Goal: Task Accomplishment & Management: Complete application form

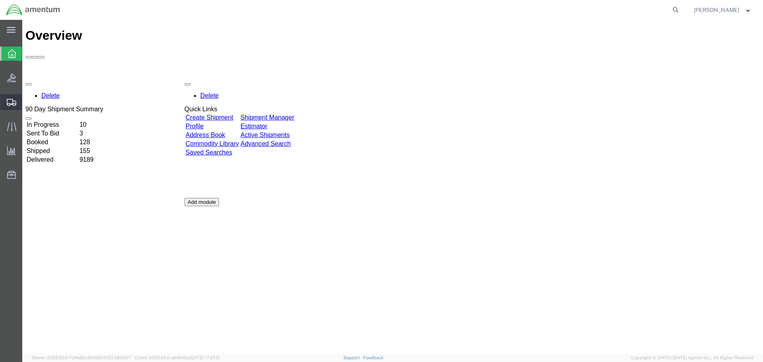
click at [0, 0] on span "Create Shipment" at bounding box center [0, 0] width 0 height 0
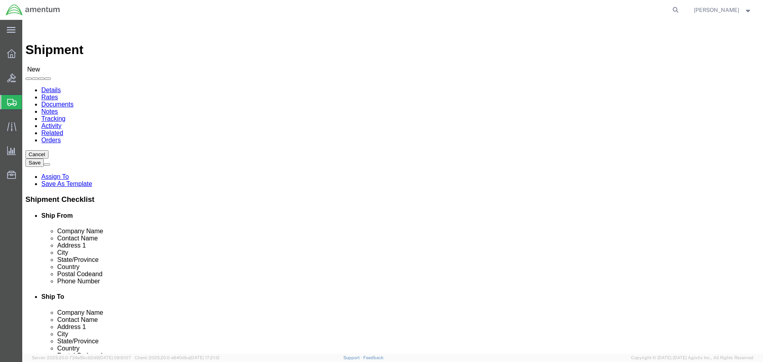
select select
type input "EFO"
select select "49831"
select select "[GEOGRAPHIC_DATA]"
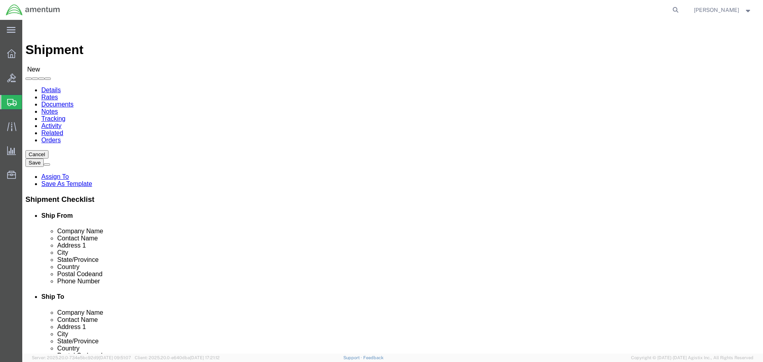
drag, startPoint x: 225, startPoint y: 286, endPoint x: 52, endPoint y: 287, distance: 173.2
click div "Email"
paste input "[PERSON_NAME].[PERSON_NAME]@associates."
type input "[PERSON_NAME][EMAIL_ADDRESS][PERSON_NAME][DOMAIN_NAME]"
click input "text"
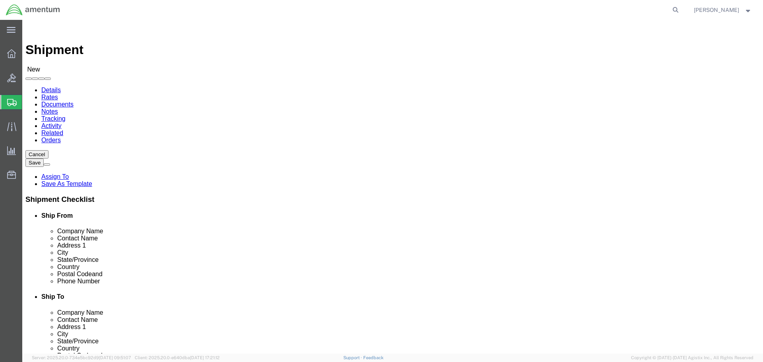
type input "MCA"
select select "49941"
select select "[GEOGRAPHIC_DATA]"
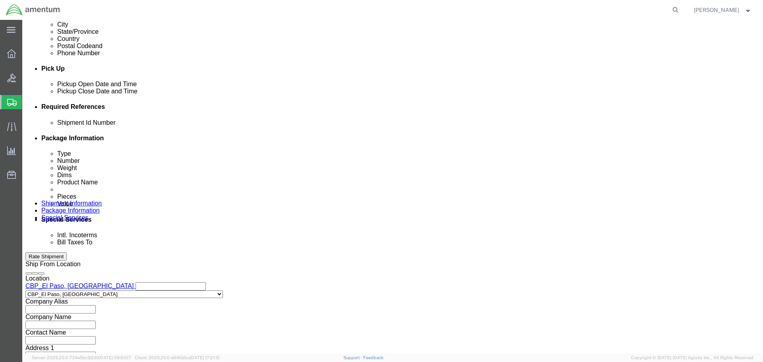
scroll to position [318, 0]
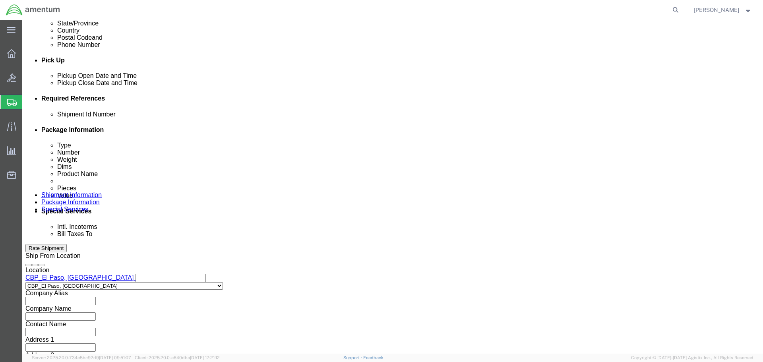
click button "Add reference"
click input "text"
drag, startPoint x: 148, startPoint y: 169, endPoint x: 87, endPoint y: 167, distance: 61.2
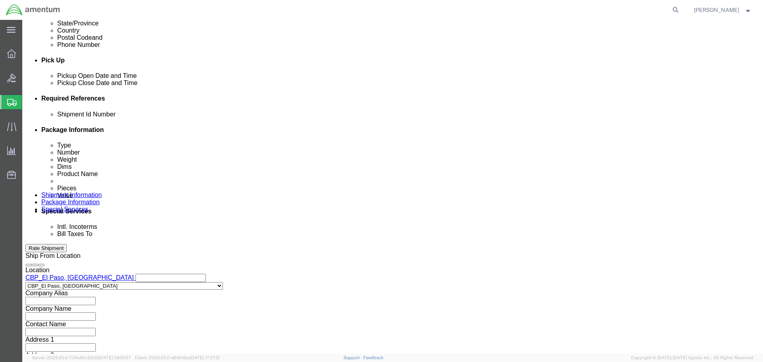
click div "Shipment Id Number 534-010736"
paste input "[PERSON_NAME][EMAIL_ADDRESS][PERSON_NAME][DOMAIN_NAME]"
type input "m"
type input "534-010736"
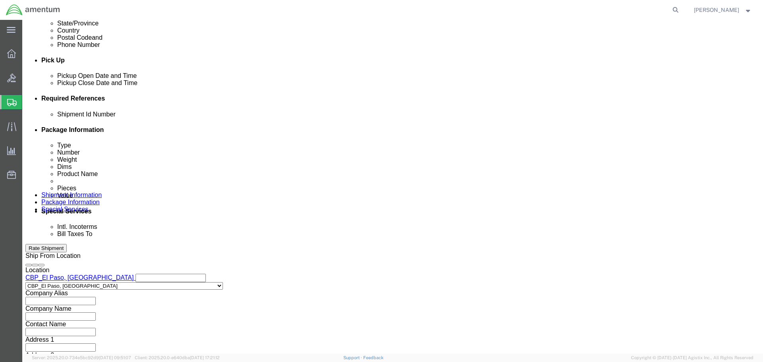
select select "CUSTREF"
paste input "534-010736"
type input "534-010736"
select select "DEPT"
type input "CBP"
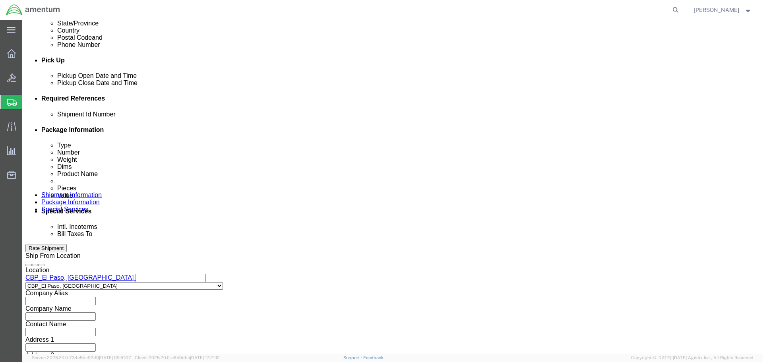
select select "PROJNUM"
type input "6118.04.03.2219.000.NLS.0000"
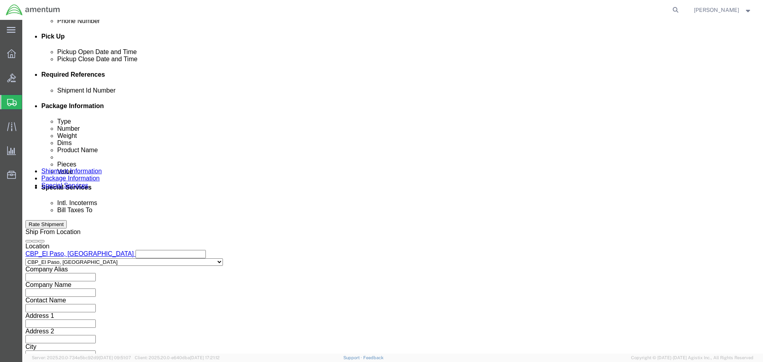
scroll to position [363, 0]
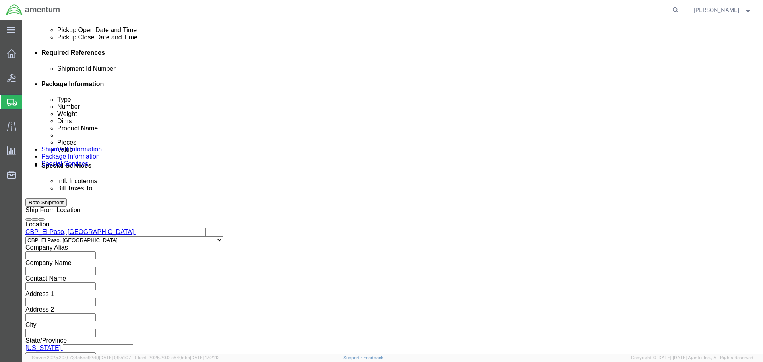
click button "Continue"
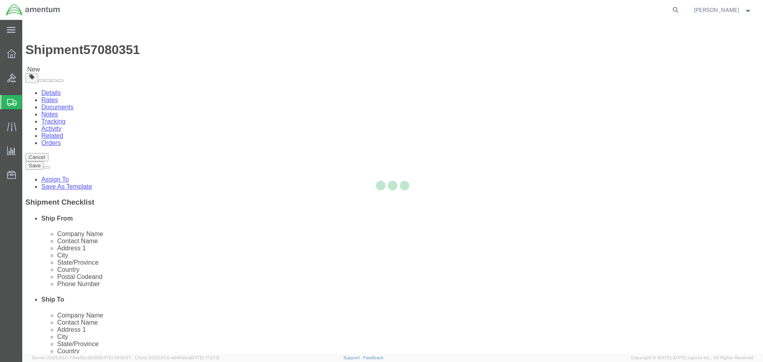
select select "CBOX"
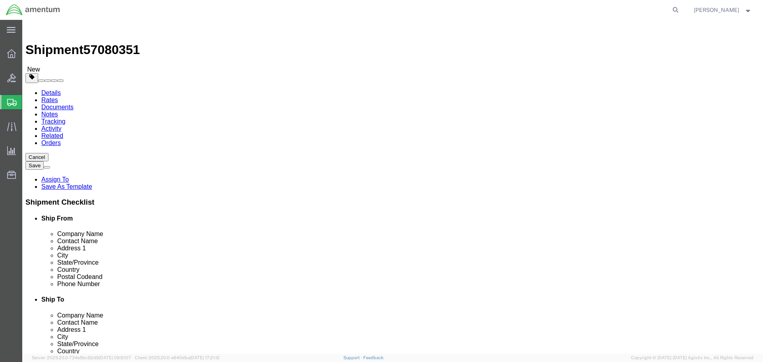
click input "1"
type input "14"
type input "10"
type input "17"
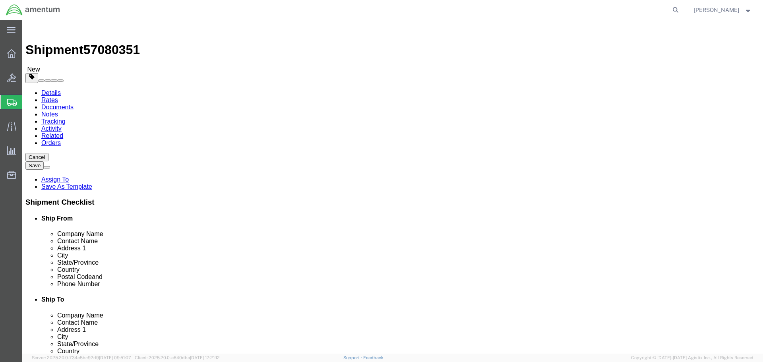
click link "Add Content"
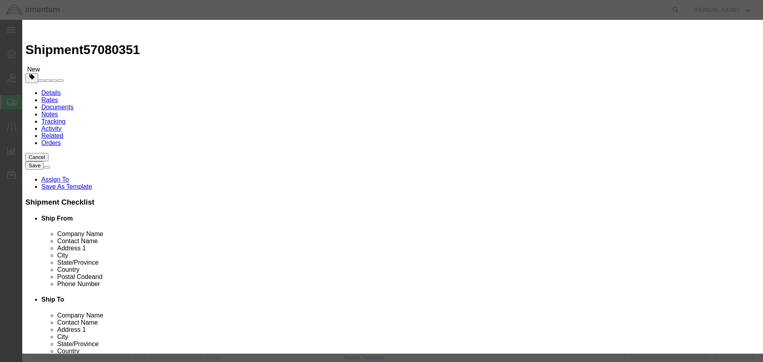
click input "text"
type input "ASG12000-3PMA"
click input "text"
type input "206H ALTERNATOR BELT"
select select "USD"
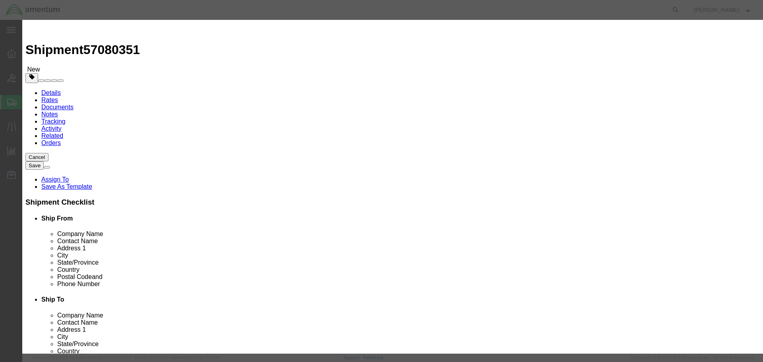
type input "4PK1105"
type input "2"
type input "ALTERNATOR"
select select
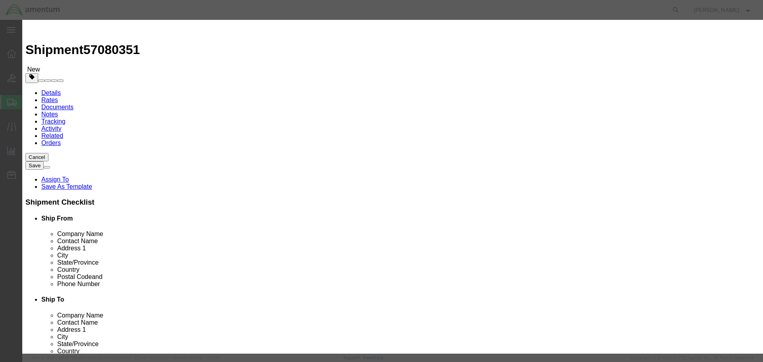
checkbox input "false"
type input "WL91-18-300"
type input "ALTERNATOR"
click input "text"
type input "1"
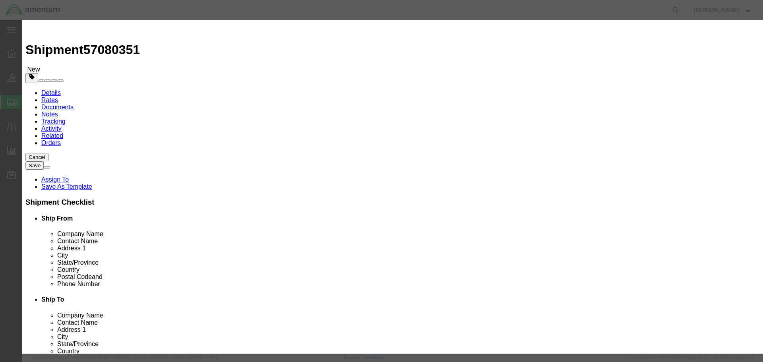
click input "text"
type input "385"
click input "WL91-18-300"
type input "W"
type input "ASG12000-3PMA"
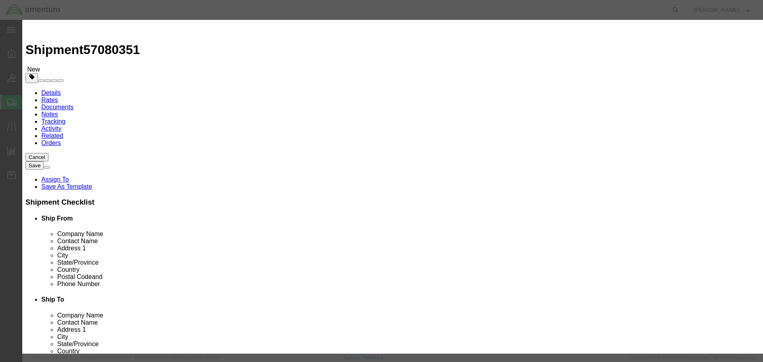
click button "Save & Close"
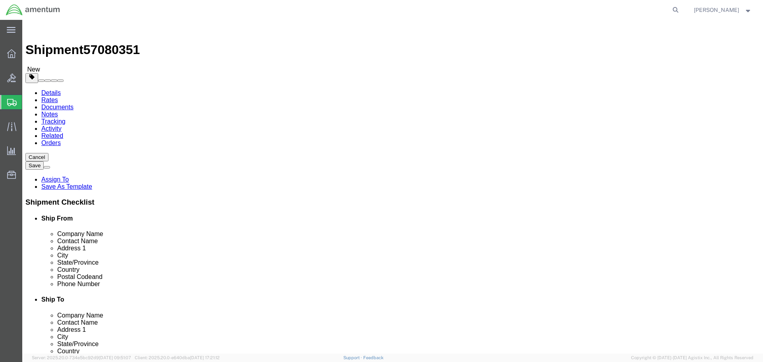
click button "Rate Shipment"
